Goal: Find specific page/section: Find specific page/section

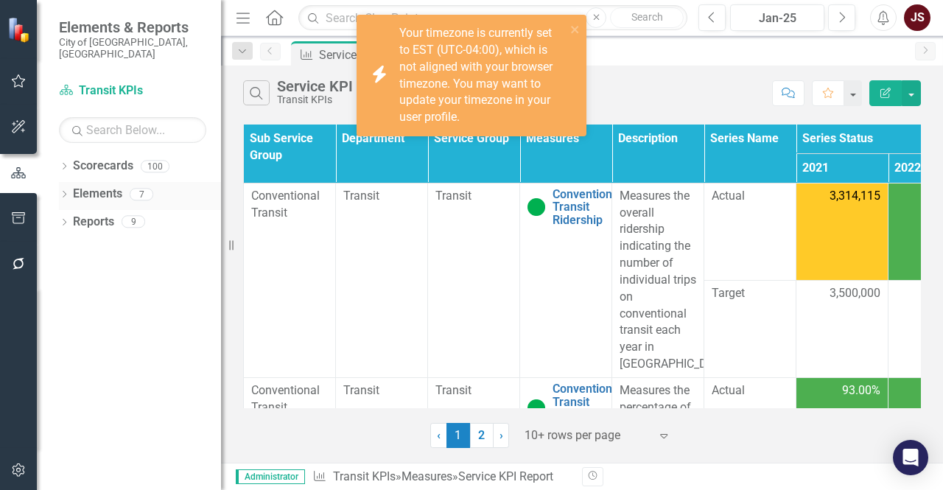
click at [67, 192] on icon "Dropdown" at bounding box center [64, 196] width 10 height 8
click at [66, 164] on icon "Dropdown" at bounding box center [64, 168] width 10 height 8
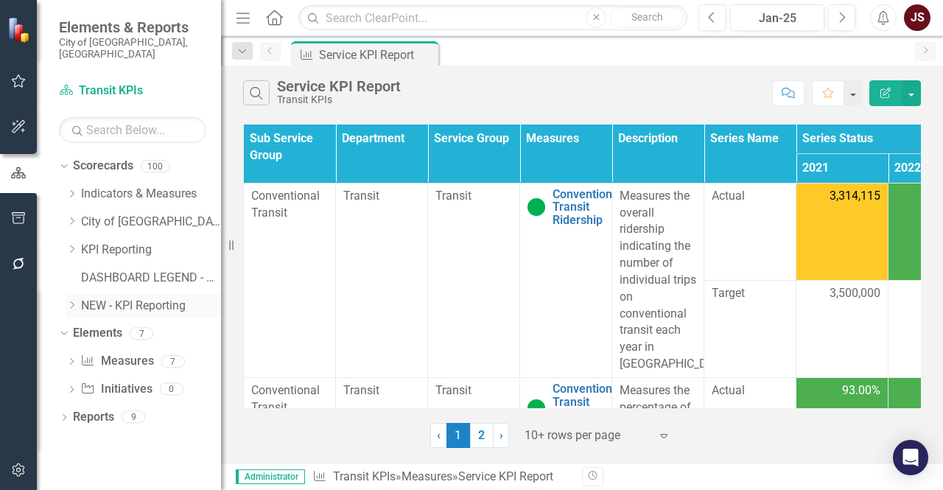
click at [69, 301] on icon "Dropdown" at bounding box center [71, 305] width 11 height 9
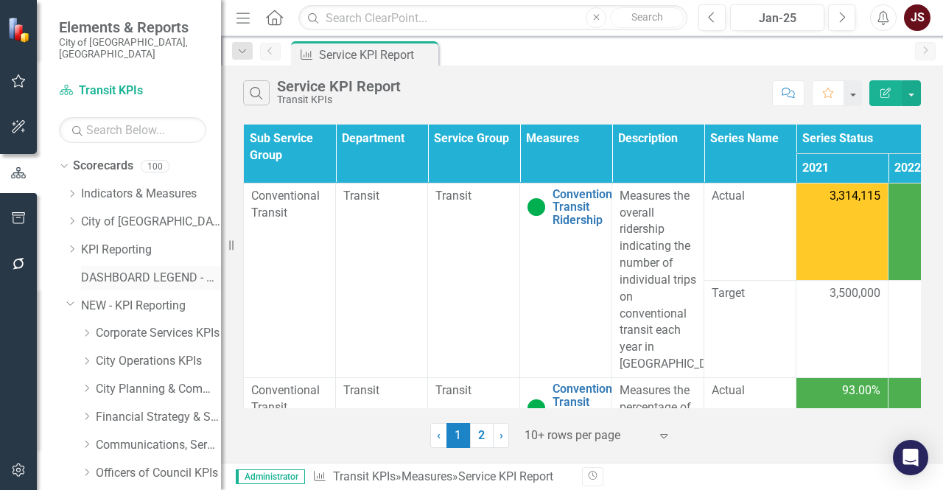
scroll to position [74, 0]
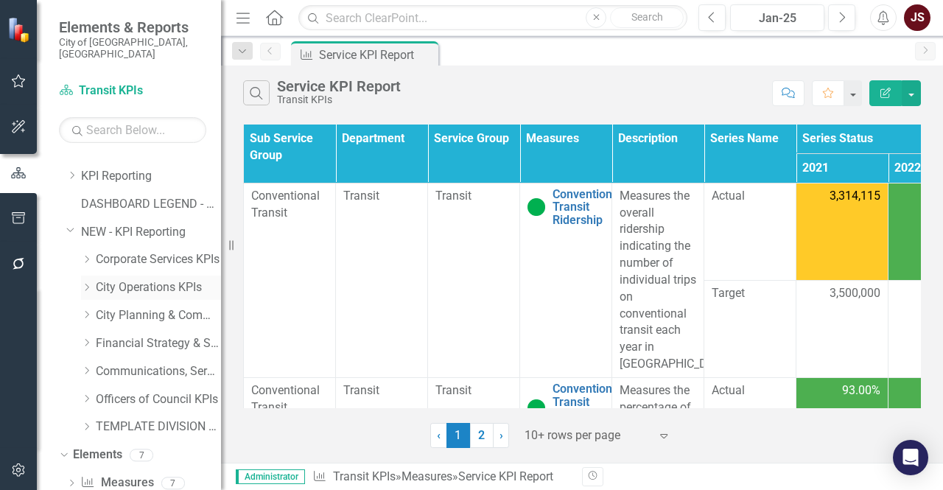
click at [88, 283] on icon "Dropdown" at bounding box center [86, 287] width 11 height 9
click at [141, 363] on link "Waste, Water & Environment KPIs" at bounding box center [166, 371] width 111 height 17
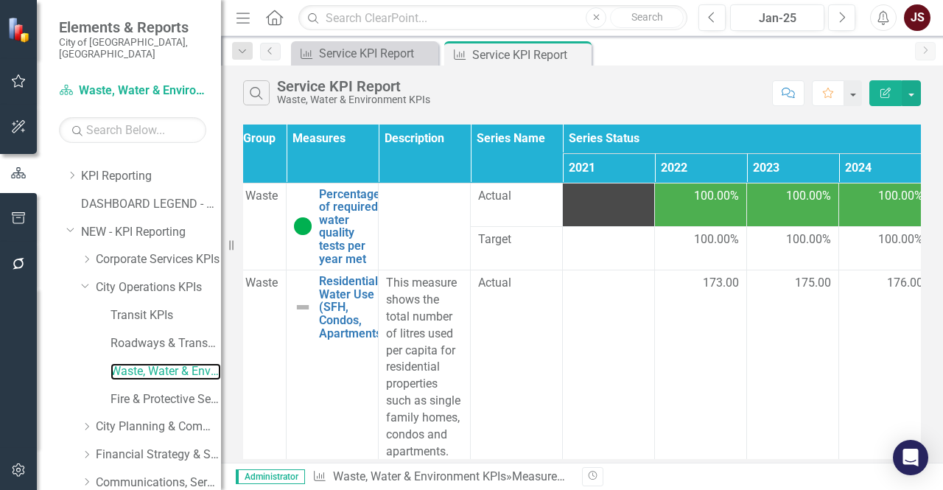
scroll to position [0, 239]
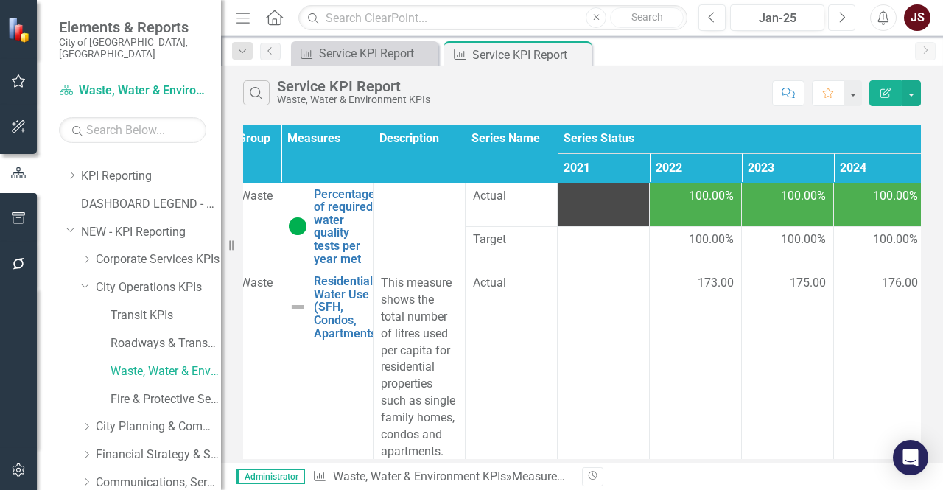
click at [845, 17] on icon "button" at bounding box center [843, 17] width 6 height 10
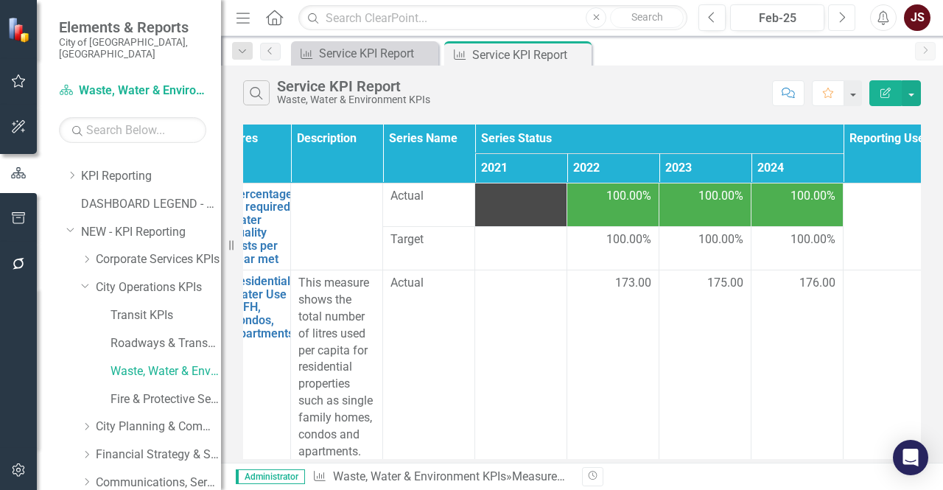
scroll to position [0, 325]
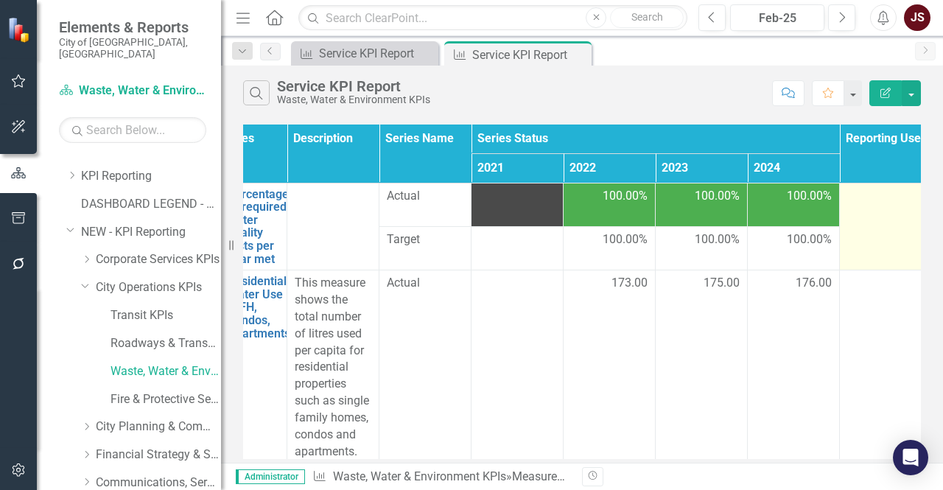
click at [879, 212] on td at bounding box center [886, 227] width 92 height 88
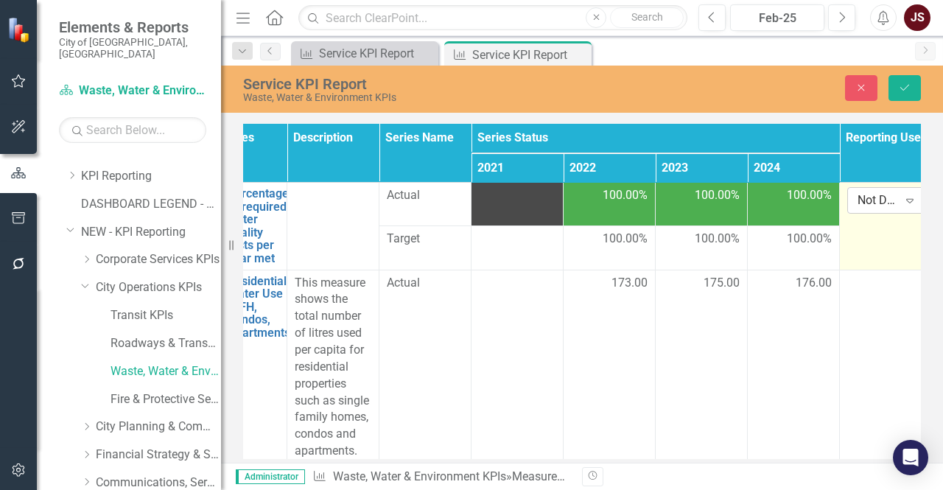
click at [886, 203] on div "Not Defined" at bounding box center [878, 200] width 41 height 17
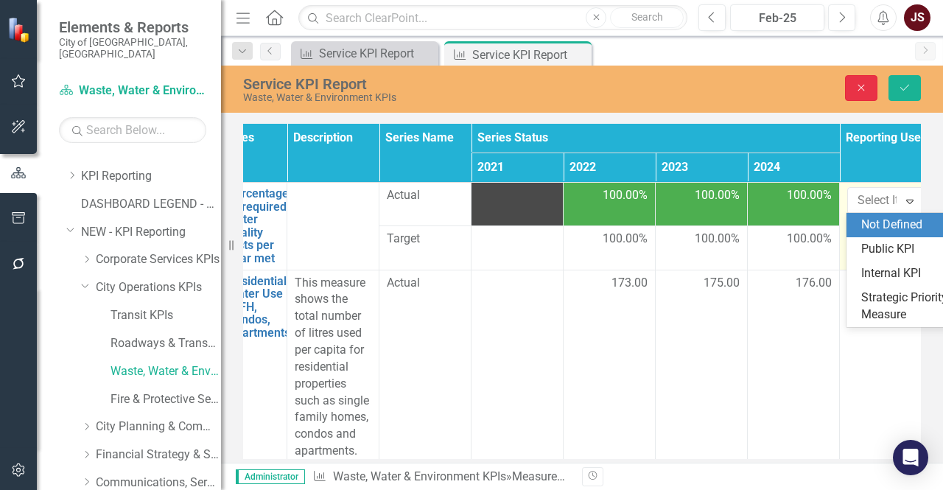
click at [862, 83] on icon "Close" at bounding box center [861, 88] width 13 height 10
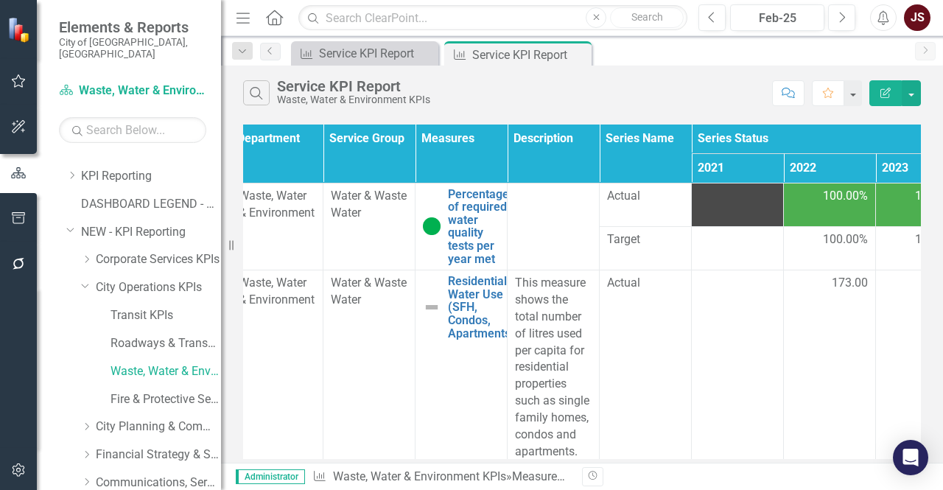
scroll to position [0, 7]
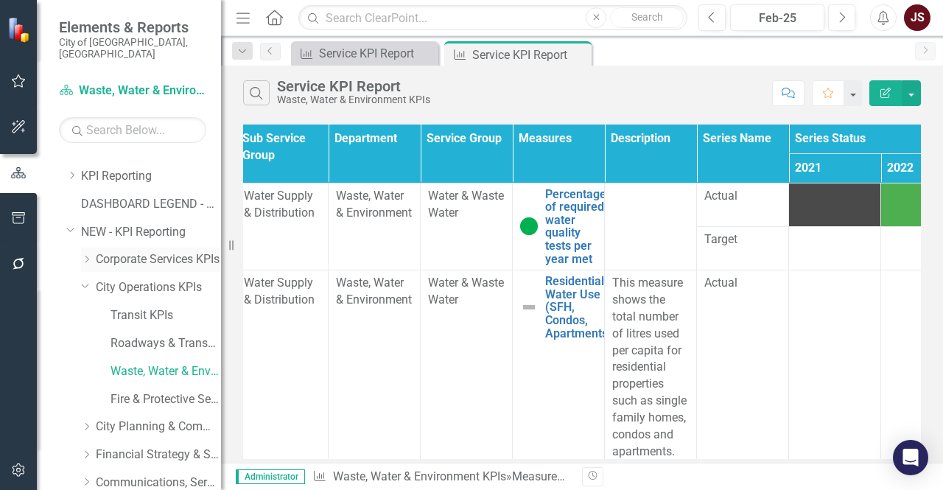
drag, startPoint x: 228, startPoint y: 242, endPoint x: 192, endPoint y: 245, distance: 37.0
click at [192, 245] on div "Elements & Reports City of [GEOGRAPHIC_DATA], SK Scorecard Waste, Water & Envir…" at bounding box center [110, 245] width 221 height 490
